Goal: Check status

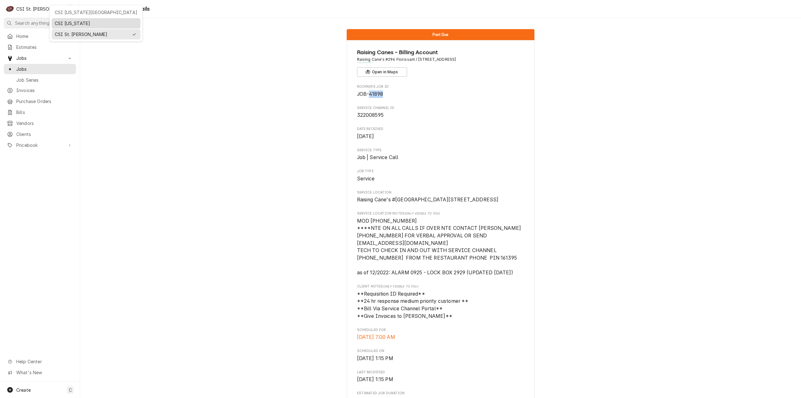
scroll to position [620, 0]
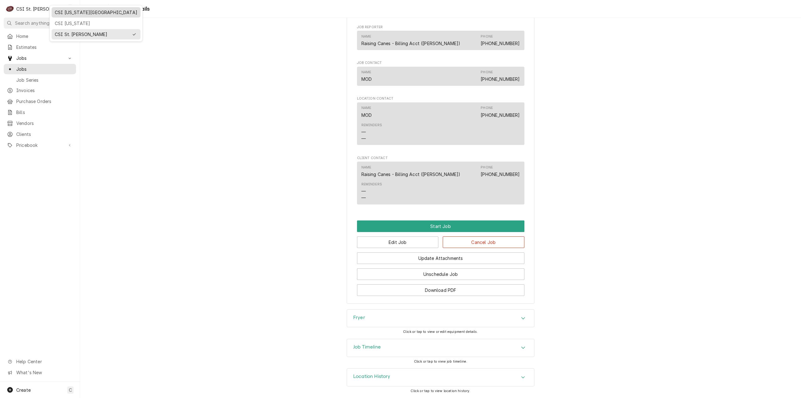
click at [67, 12] on div "CSI [US_STATE][GEOGRAPHIC_DATA]" at bounding box center [96, 12] width 83 height 7
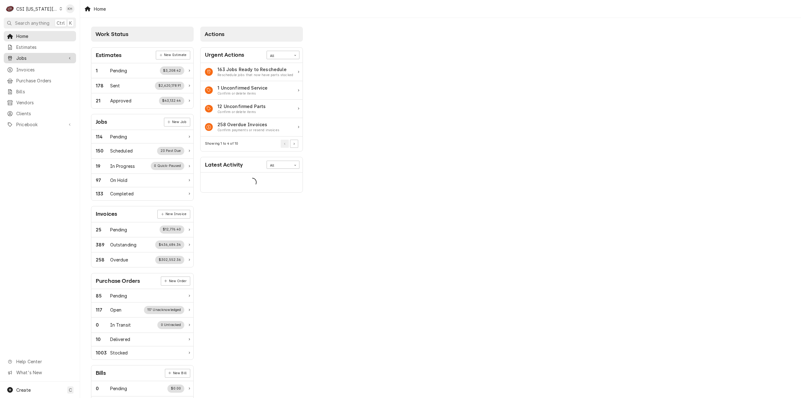
click at [43, 55] on span "Jobs" at bounding box center [39, 58] width 47 height 7
click at [39, 66] on span "Jobs" at bounding box center [44, 69] width 57 height 7
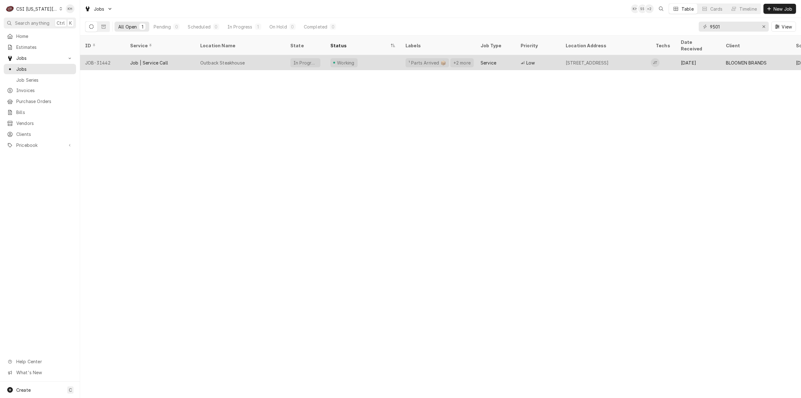
click at [267, 59] on div "Outback Steakhouse" at bounding box center [240, 62] width 90 height 15
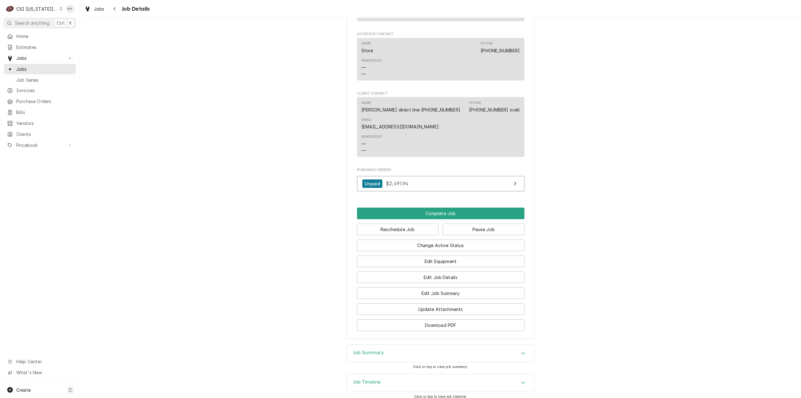
scroll to position [1000, 0]
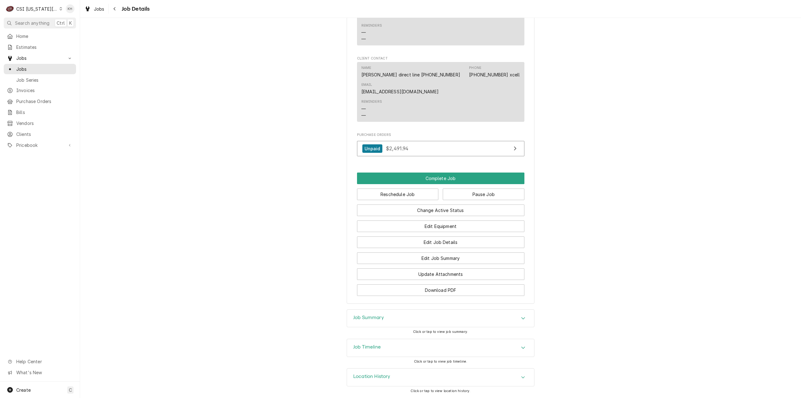
click at [386, 341] on div "Job Timeline" at bounding box center [440, 348] width 187 height 18
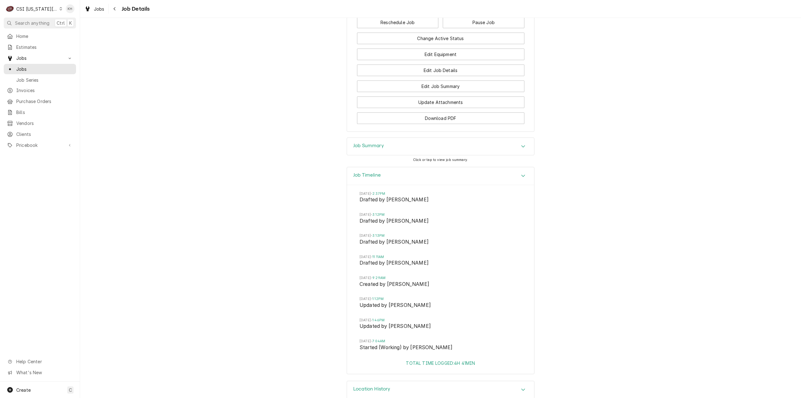
scroll to position [1184, 0]
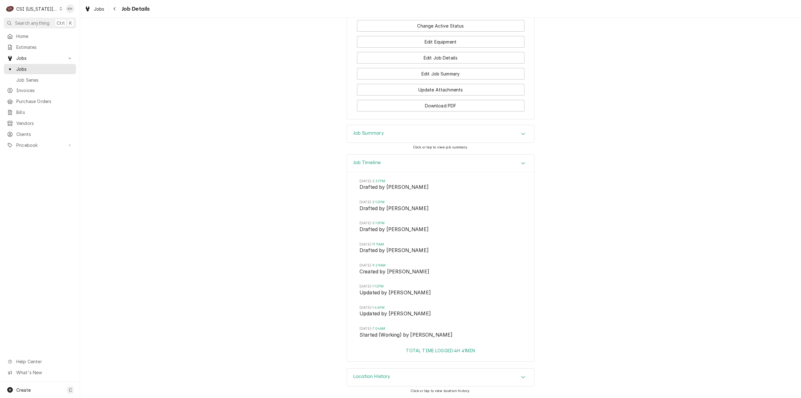
drag, startPoint x: 514, startPoint y: 167, endPoint x: 506, endPoint y: 166, distance: 8.2
click at [514, 166] on div "Job Timeline" at bounding box center [440, 164] width 187 height 18
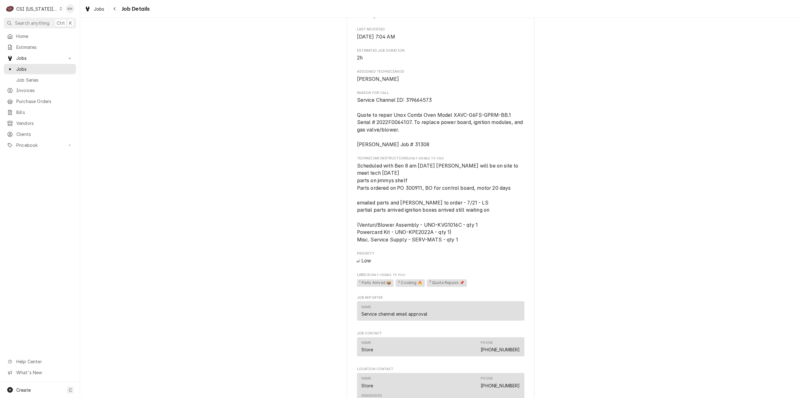
scroll to position [562, 0]
